Goal: Information Seeking & Learning: Learn about a topic

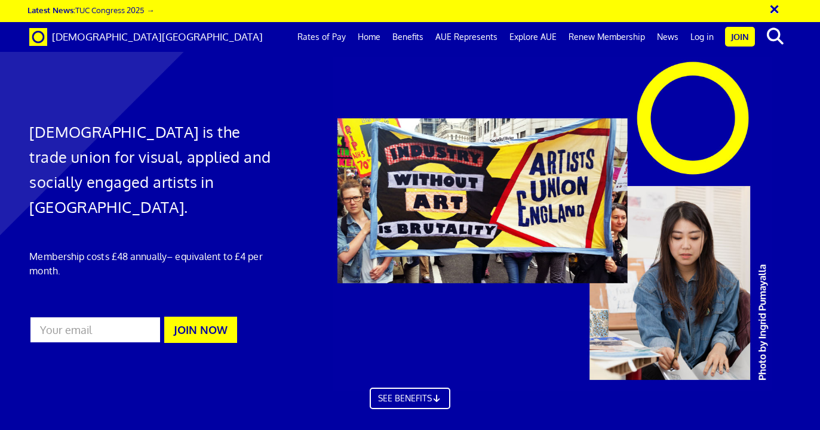
scroll to position [48, 0]
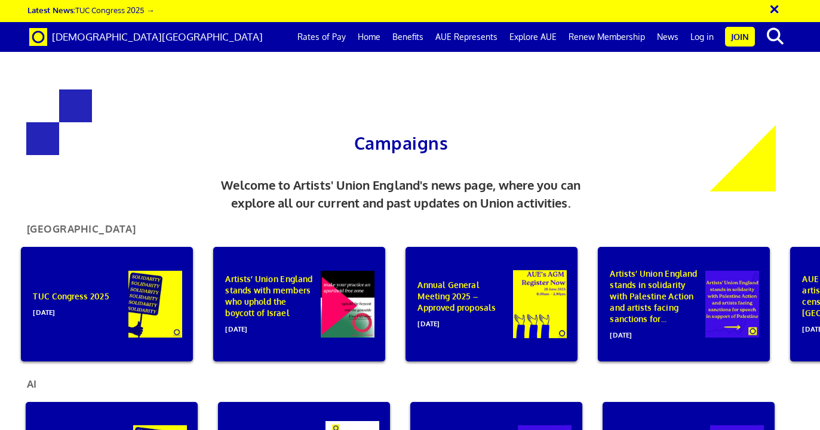
scroll to position [461, 0]
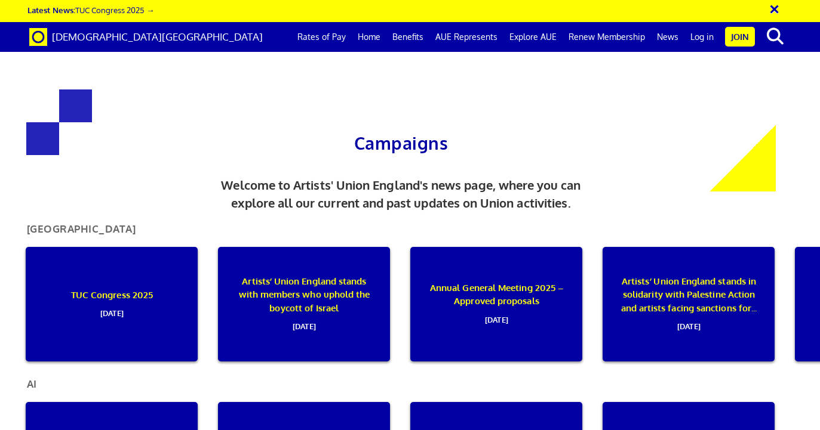
scroll to position [0, 197]
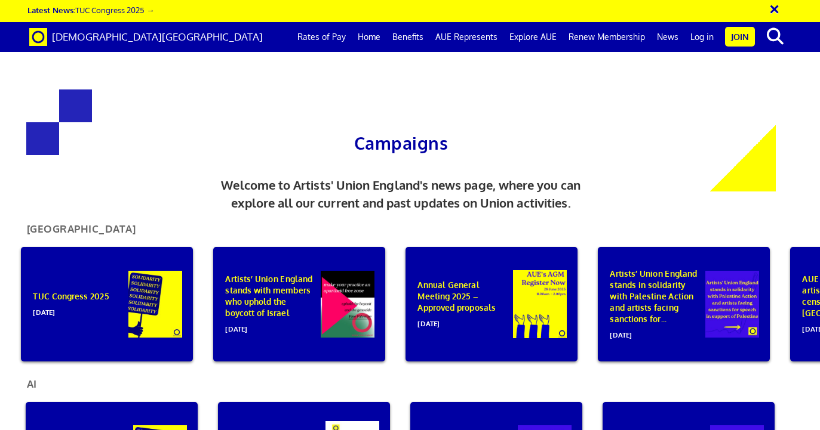
scroll to position [48, 0]
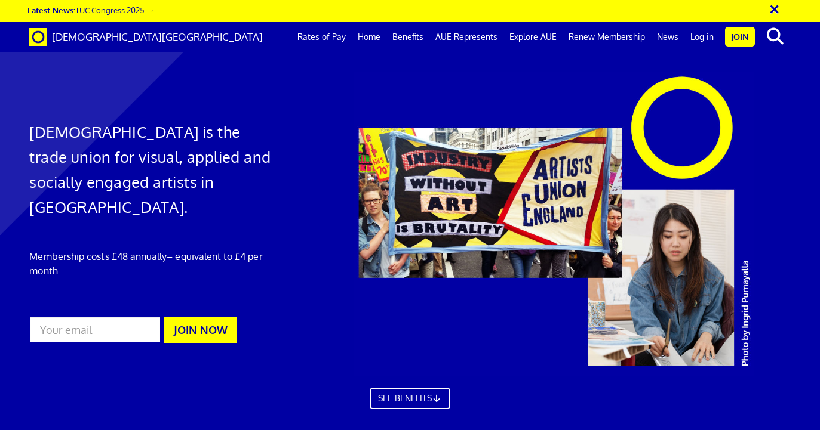
scroll to position [0, 364]
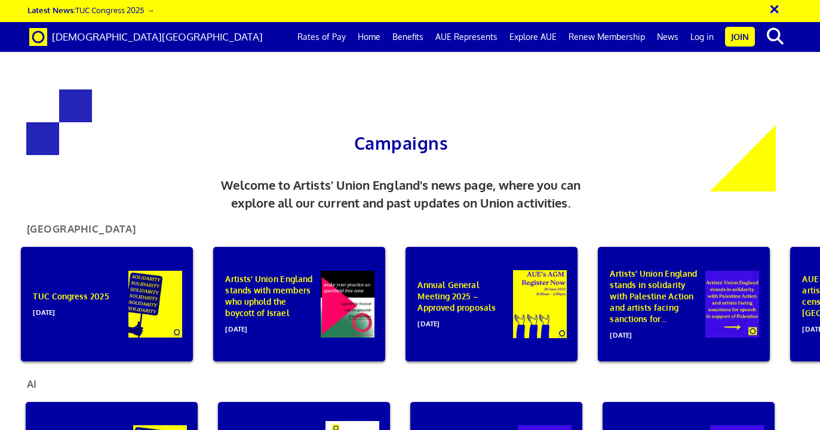
scroll to position [829, 0]
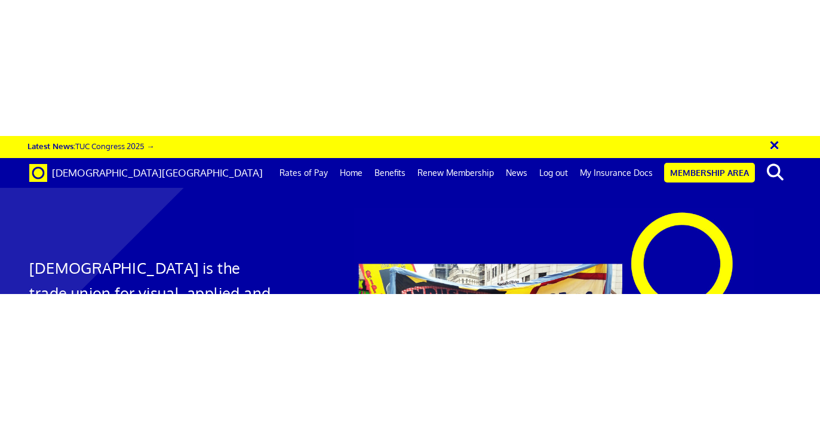
scroll to position [1617, 0]
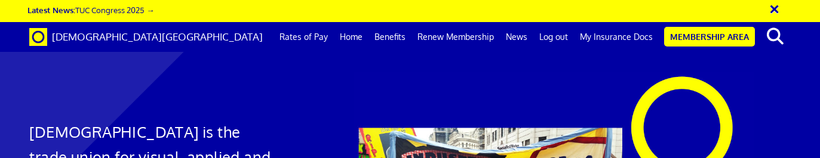
drag, startPoint x: 681, startPoint y: 155, endPoint x: 620, endPoint y: 35, distance: 134.8
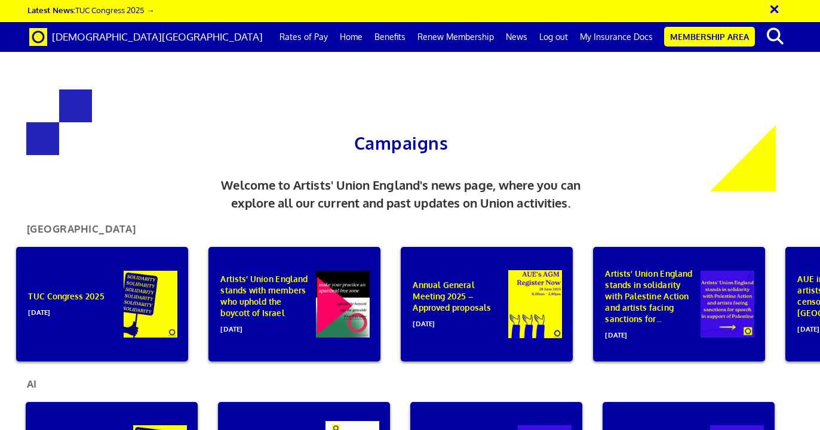
scroll to position [0, 5]
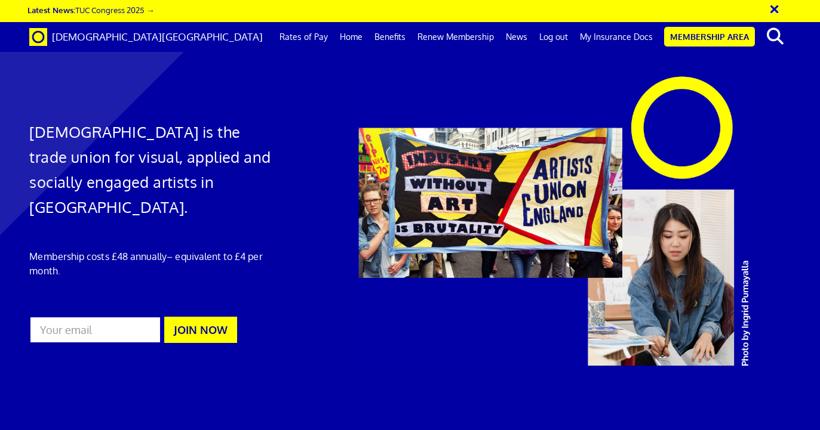
scroll to position [1509, 0]
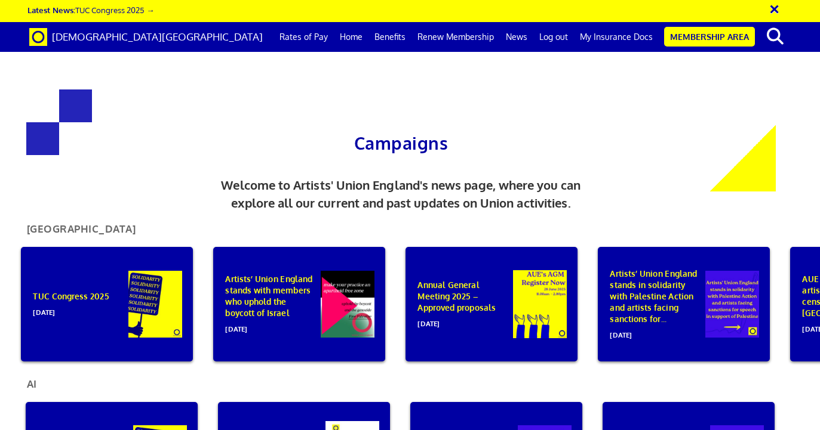
scroll to position [0, 5]
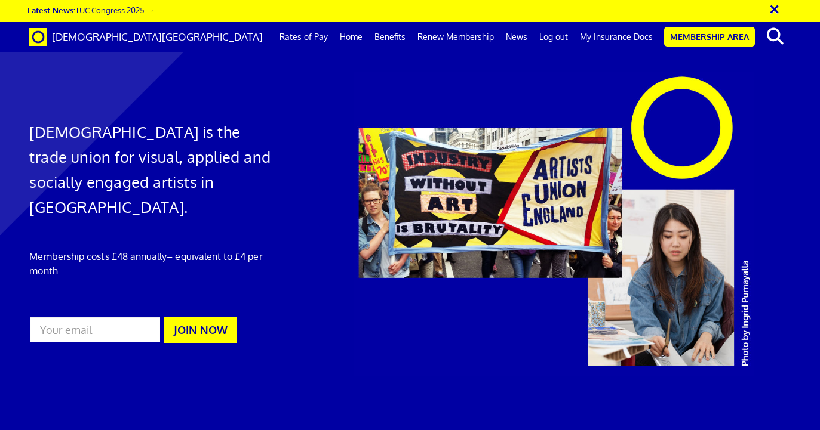
scroll to position [0, 5]
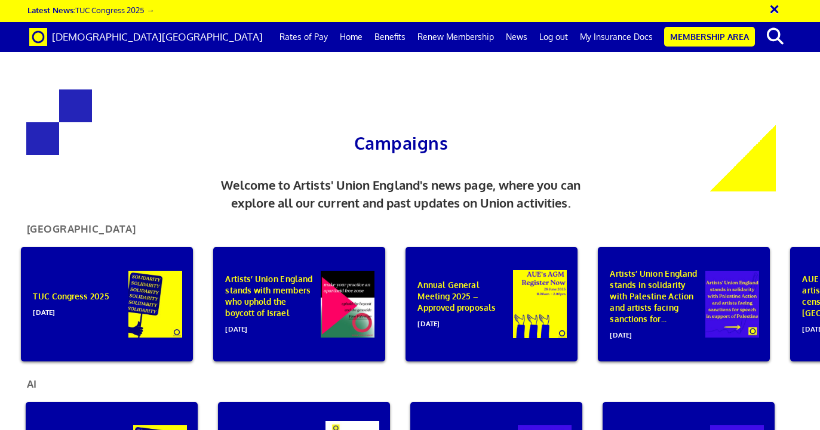
scroll to position [860, 0]
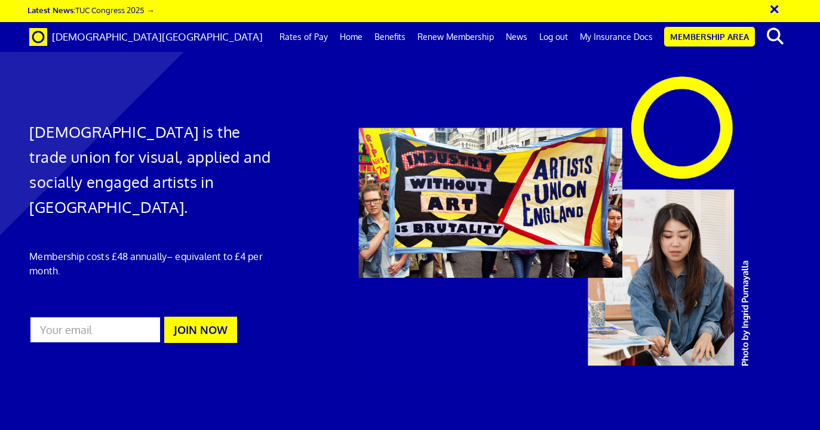
scroll to position [0, 5]
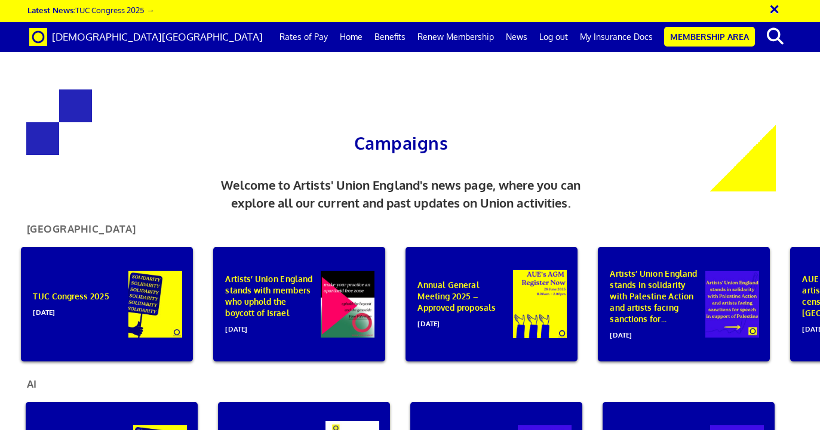
scroll to position [308, 0]
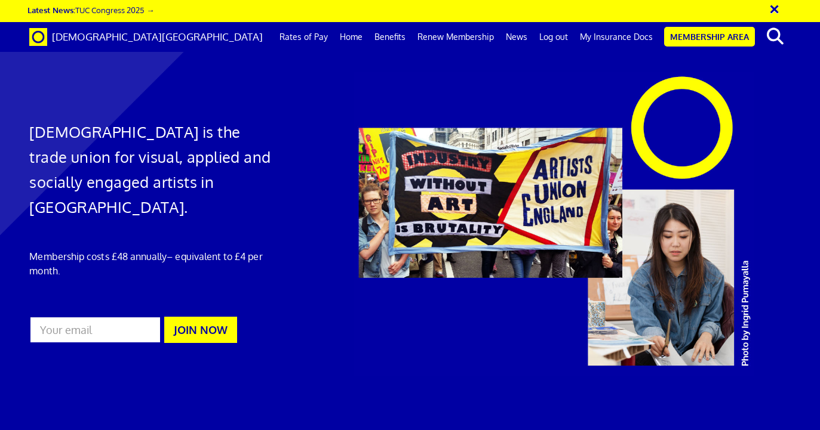
scroll to position [0, 197]
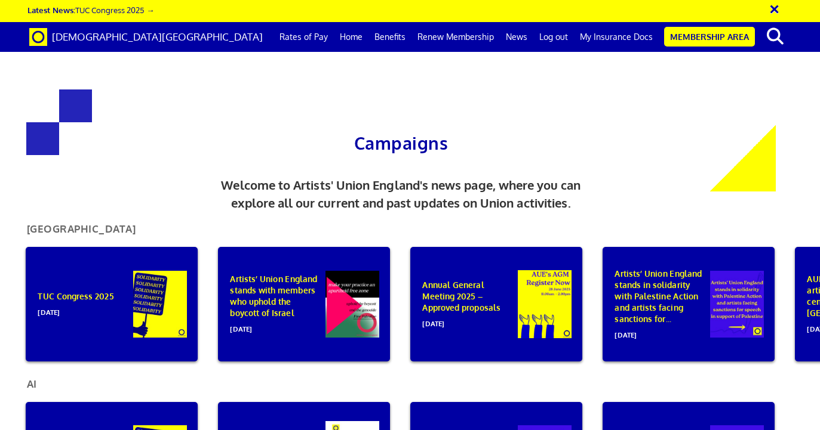
scroll to position [0, 5]
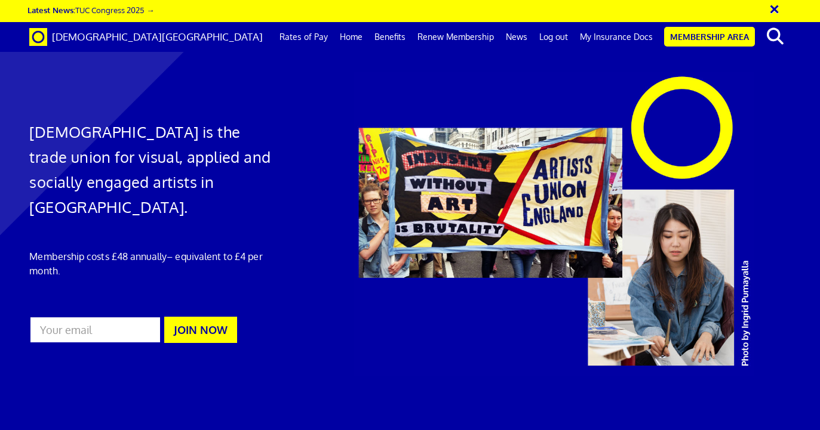
scroll to position [0, 364]
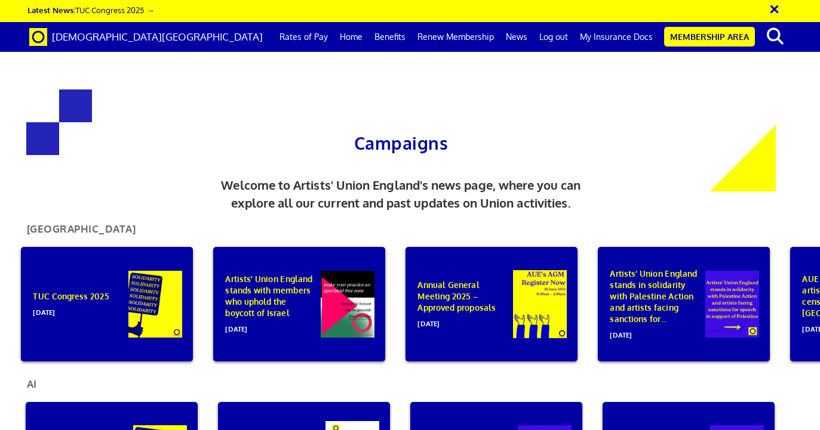
scroll to position [630, 0]
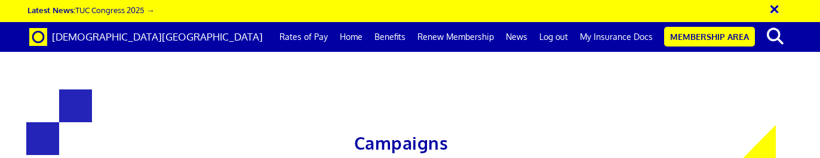
drag, startPoint x: 0, startPoint y: 0, endPoint x: 196, endPoint y: 1, distance: 195.8
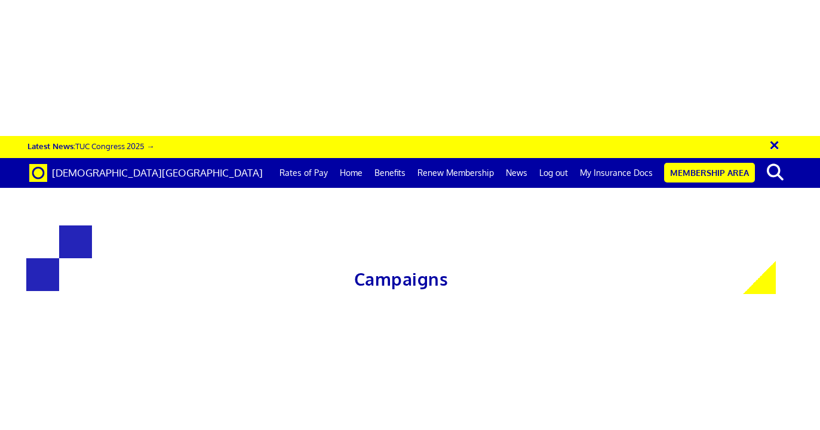
scroll to position [0, 5]
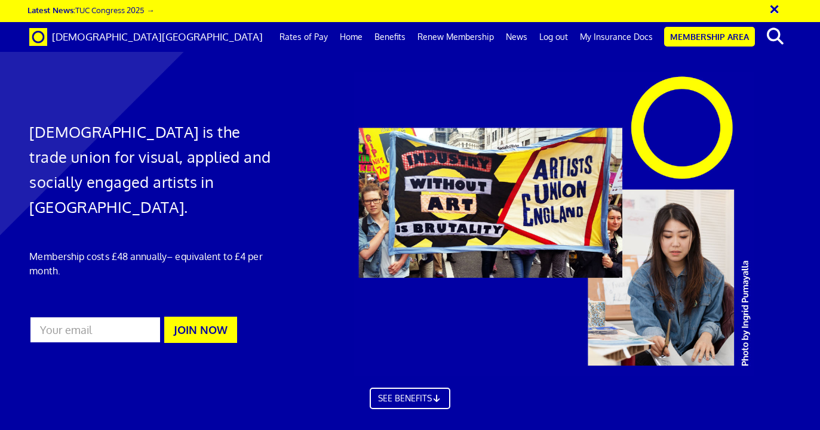
scroll to position [1473, 0]
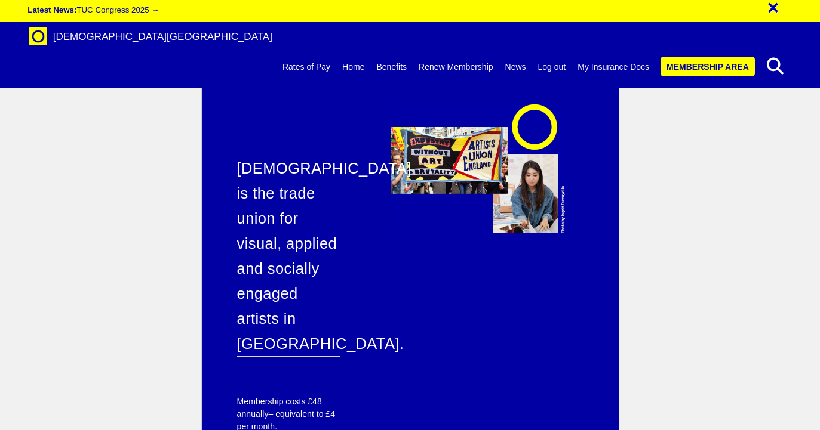
scroll to position [1980, 0]
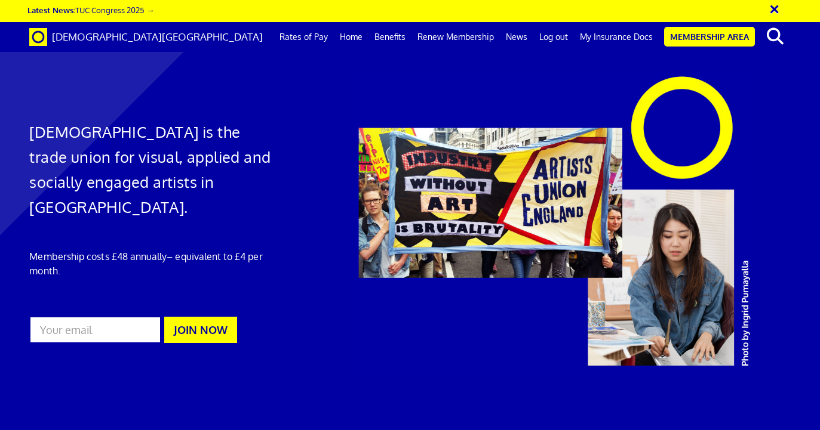
scroll to position [1679, 0]
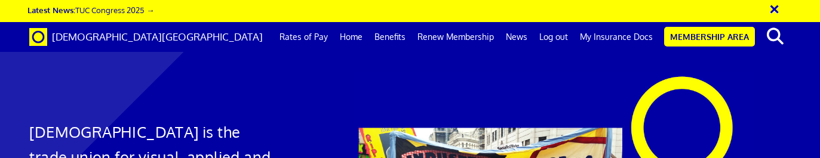
scroll to position [1646, 0]
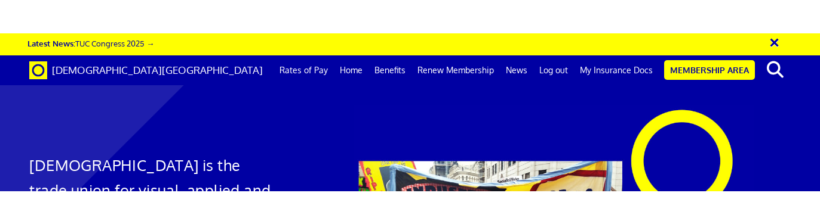
scroll to position [1646, 0]
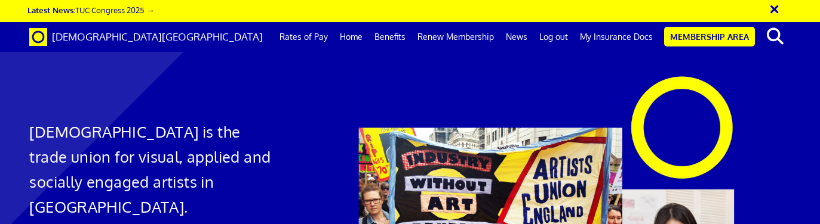
scroll to position [1533, 0]
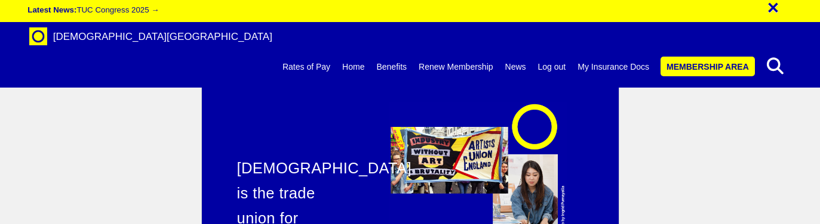
scroll to position [2082, 0]
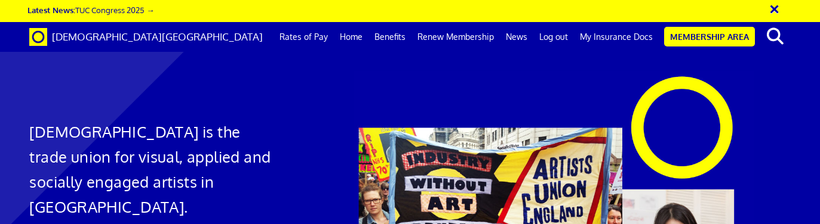
scroll to position [1596, 0]
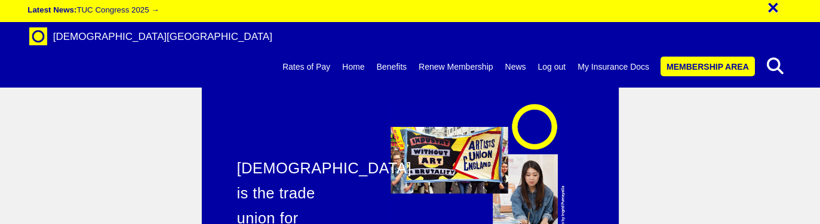
scroll to position [2098, 0]
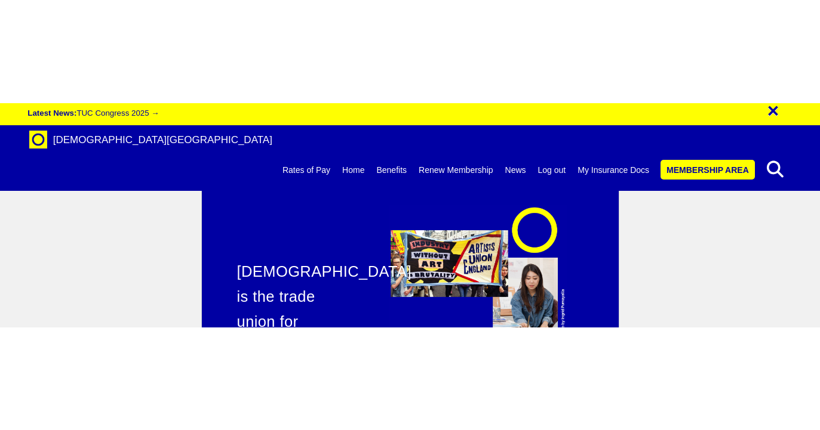
scroll to position [2007, 0]
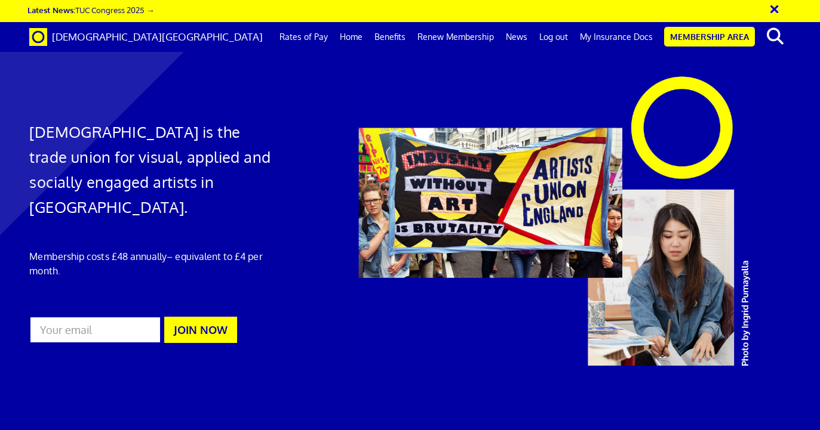
scroll to position [0, 5]
drag, startPoint x: 728, startPoint y: 81, endPoint x: 641, endPoint y: 2, distance: 118.3
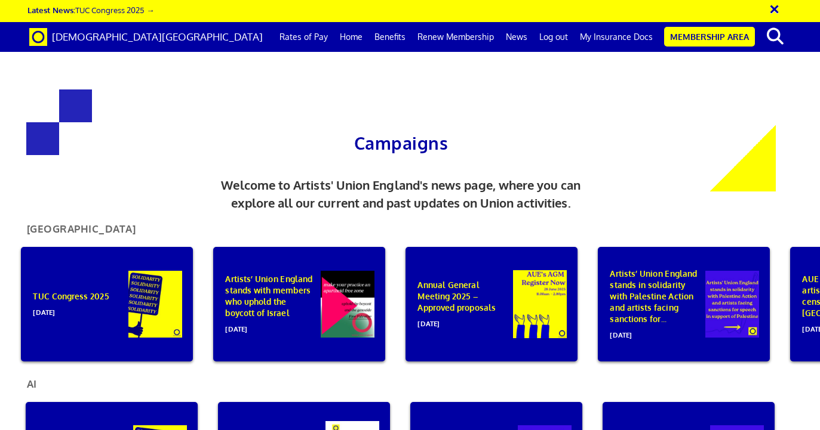
scroll to position [39, 0]
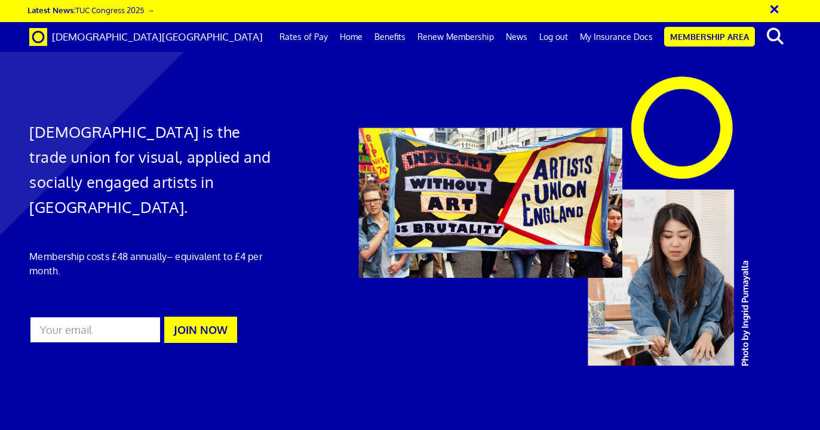
scroll to position [0, 5]
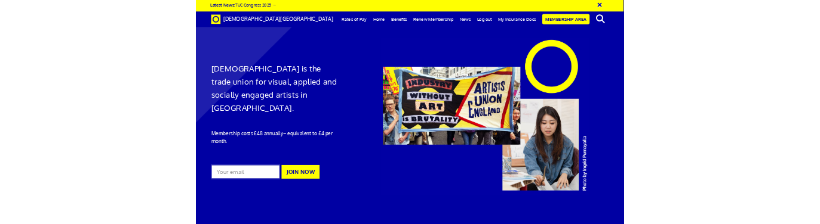
scroll to position [0, 5]
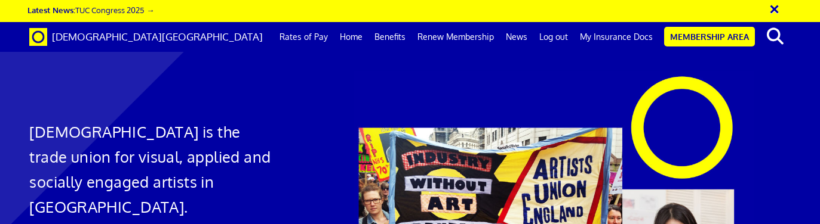
scroll to position [0, 5]
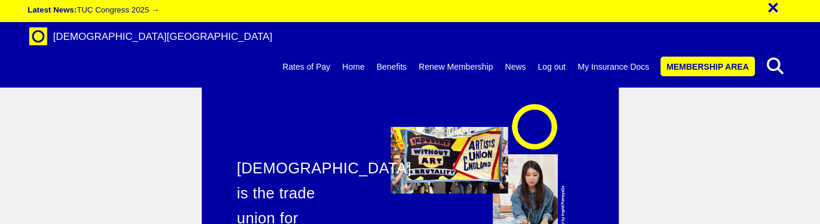
scroll to position [2094, 0]
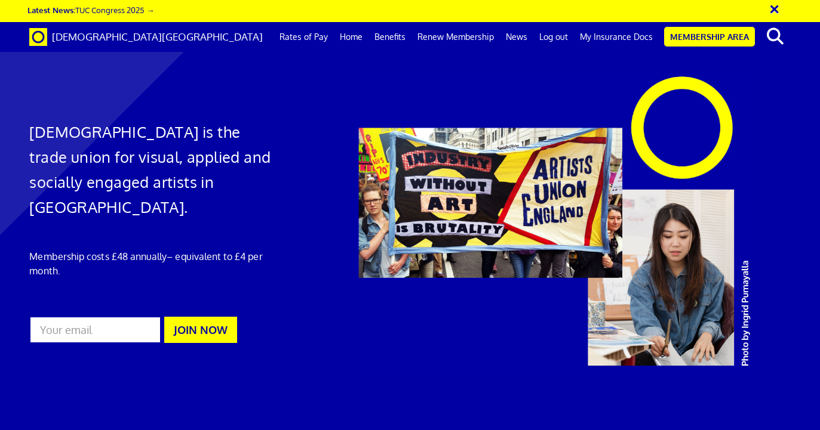
scroll to position [0, 5]
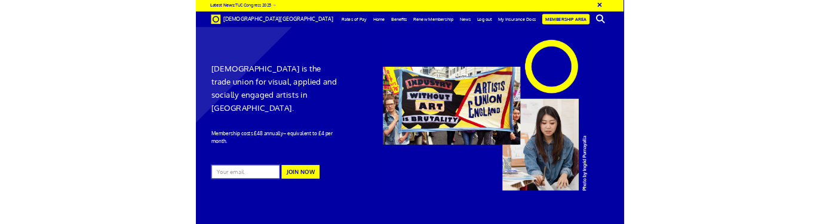
scroll to position [0, 5]
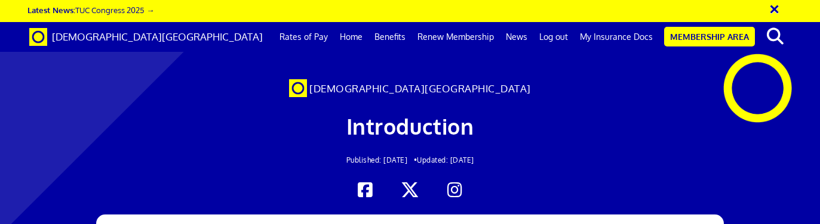
scroll to position [1701, 0]
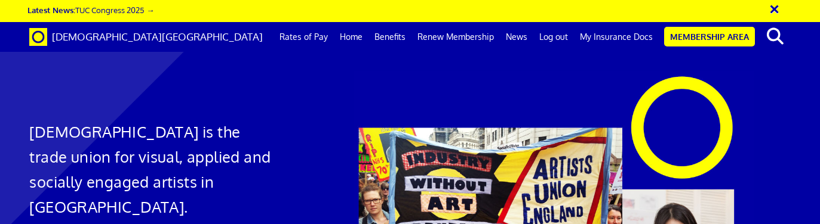
scroll to position [0, 5]
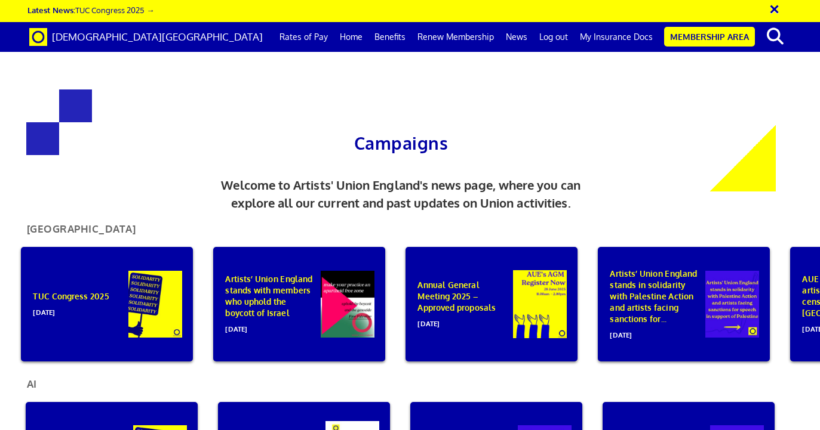
scroll to position [586, 0]
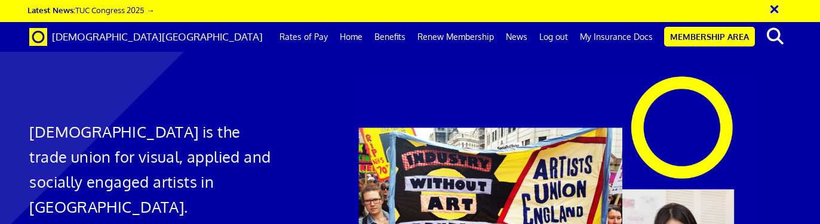
scroll to position [1548, 0]
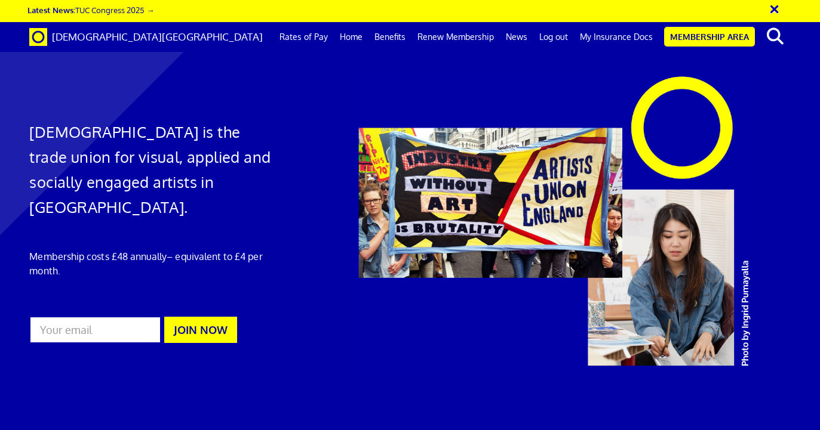
scroll to position [0, 5]
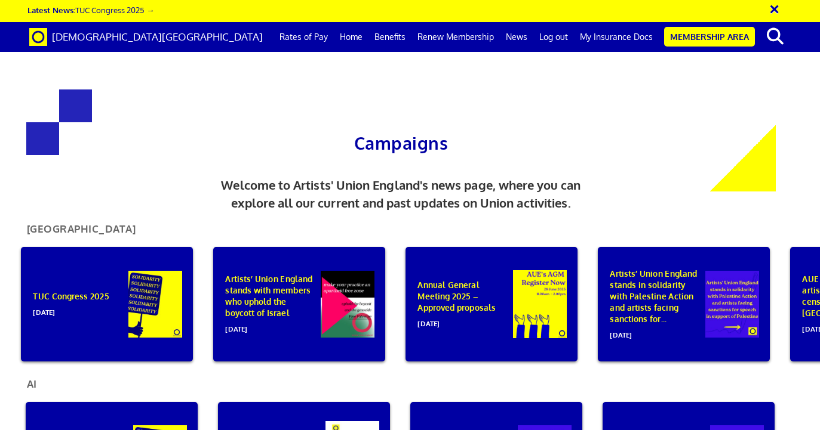
scroll to position [106, 0]
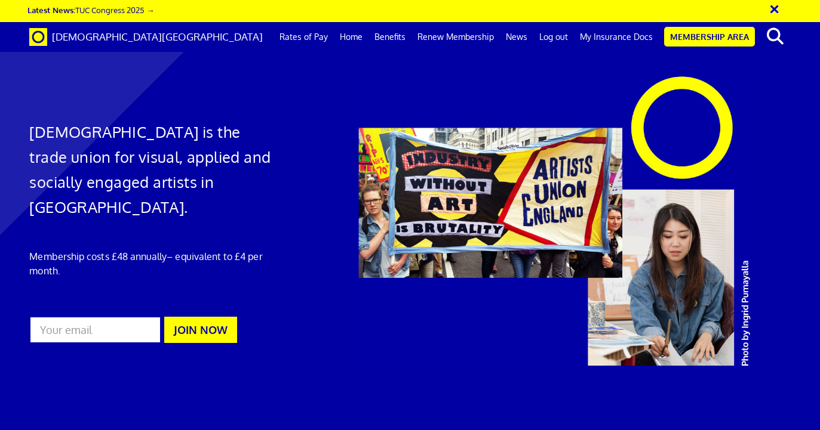
scroll to position [1498, 0]
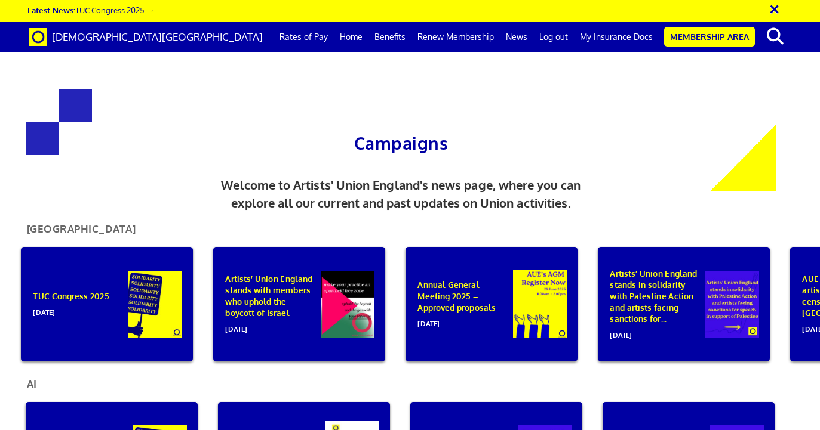
scroll to position [504, 0]
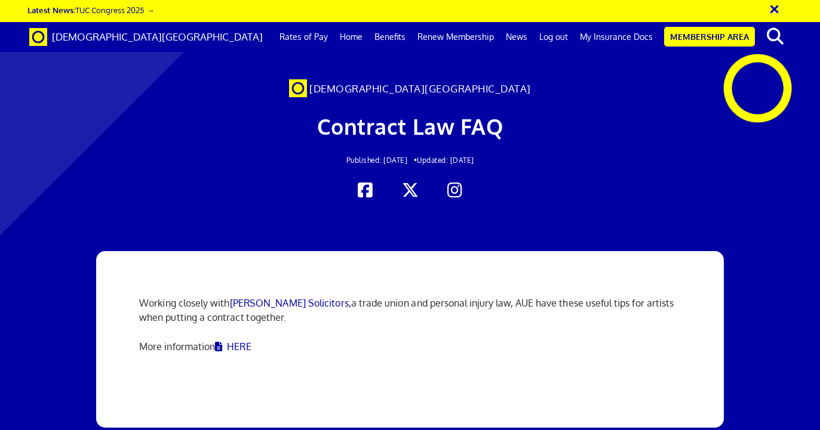
scroll to position [56, 0]
click at [240, 341] on link "HERE" at bounding box center [233, 347] width 36 height 12
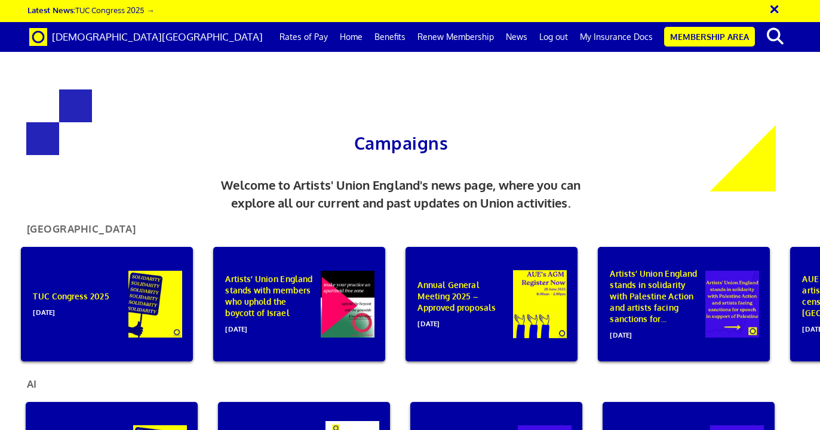
scroll to position [510, 0]
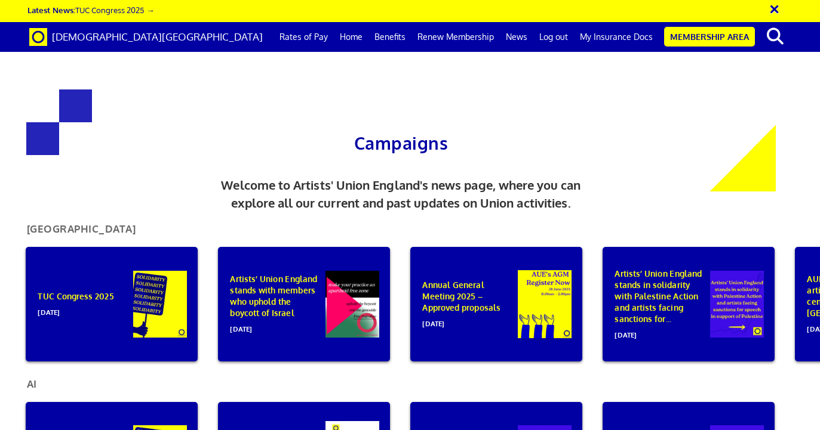
scroll to position [0, 5]
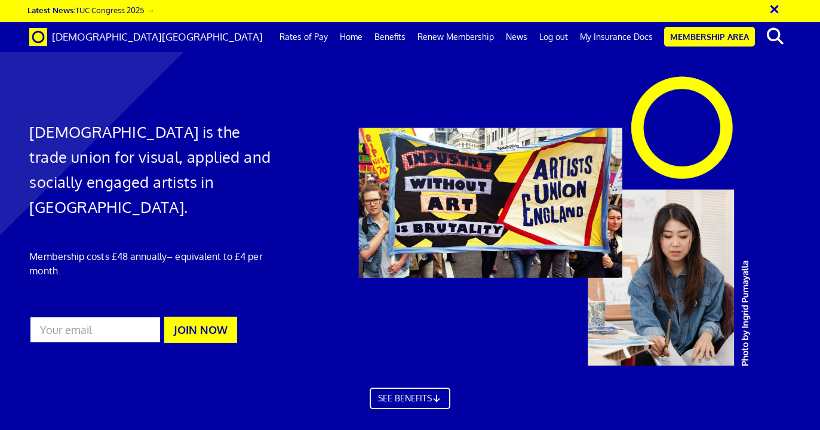
scroll to position [1684, 0]
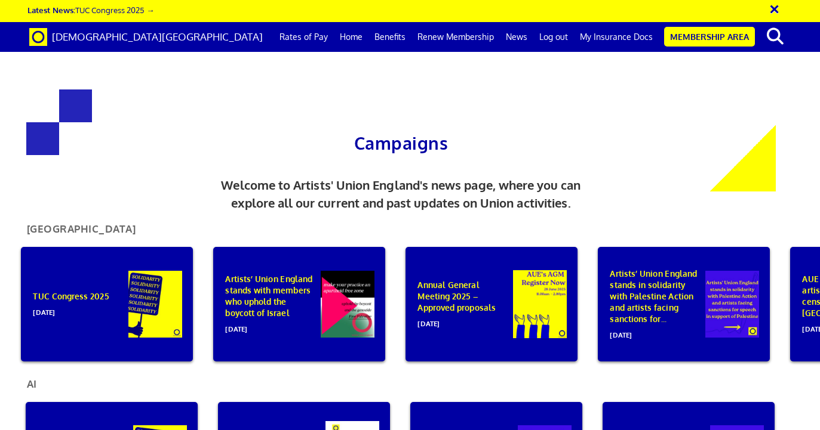
scroll to position [610, 0]
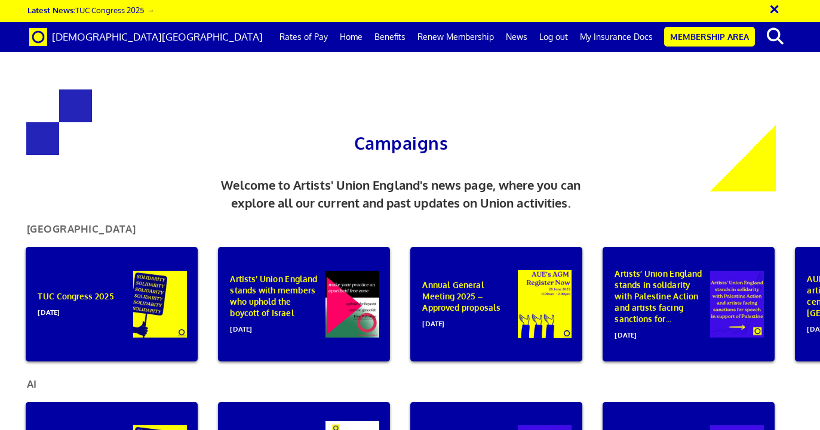
scroll to position [0, 5]
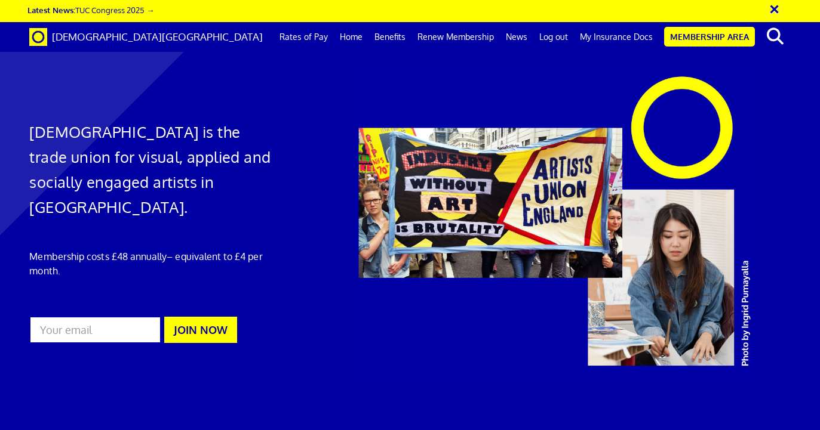
scroll to position [1519, 0]
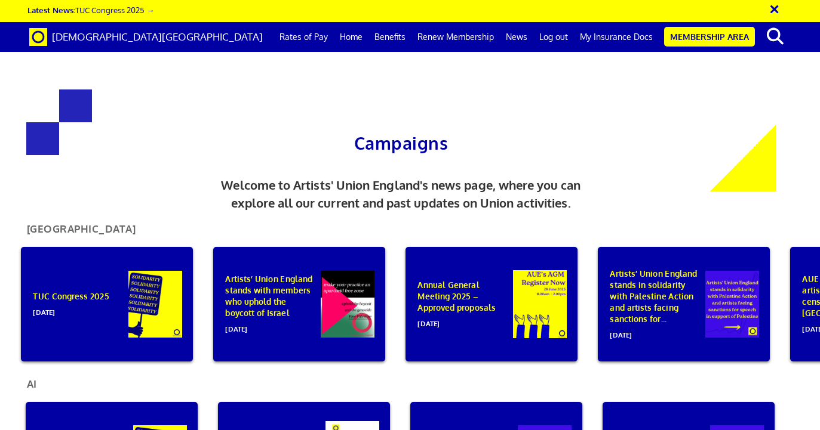
scroll to position [92, 0]
